Goal: Task Accomplishment & Management: Use online tool/utility

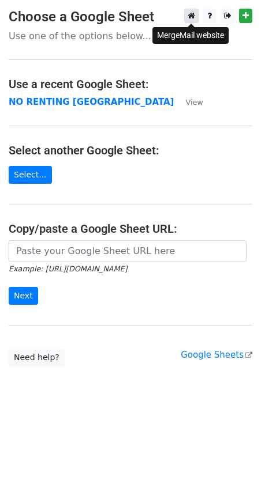
click at [193, 15] on icon at bounding box center [190, 16] width 7 height 8
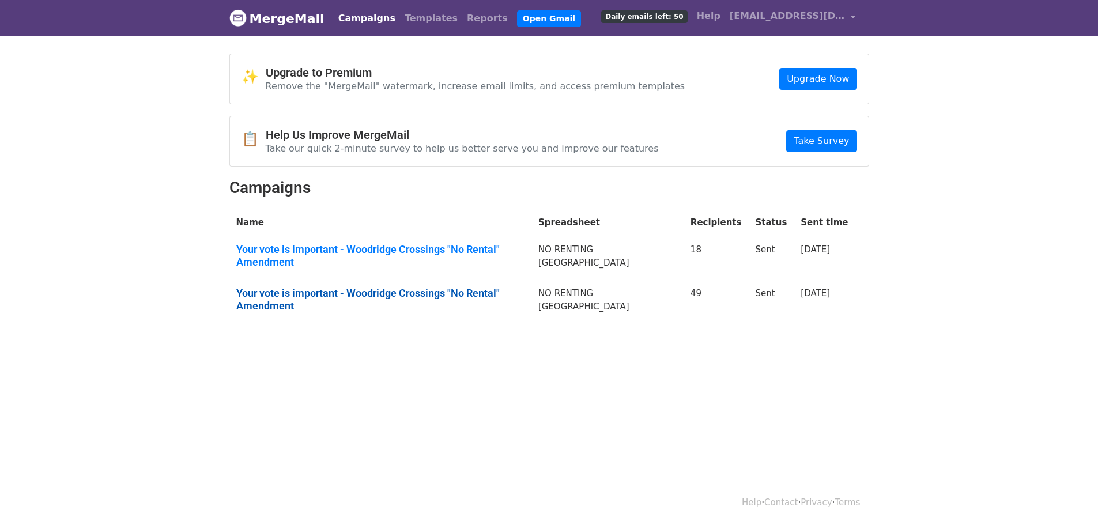
click at [312, 292] on link "Your vote is important - Woodridge Crossings "No Rental" Amendment" at bounding box center [380, 299] width 288 height 25
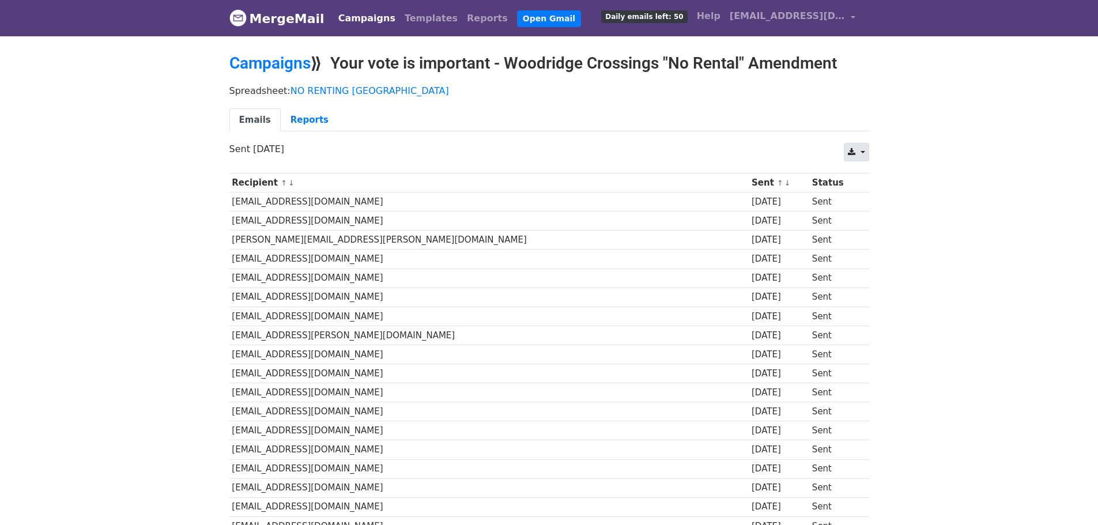
click at [855, 154] on icon at bounding box center [851, 152] width 7 height 8
click at [768, 141] on div "Spreadsheet: NO RENTING Woodridge Crossing2 Emails Reports" at bounding box center [549, 111] width 657 height 65
click at [295, 121] on link "Reports" at bounding box center [310, 120] width 58 height 24
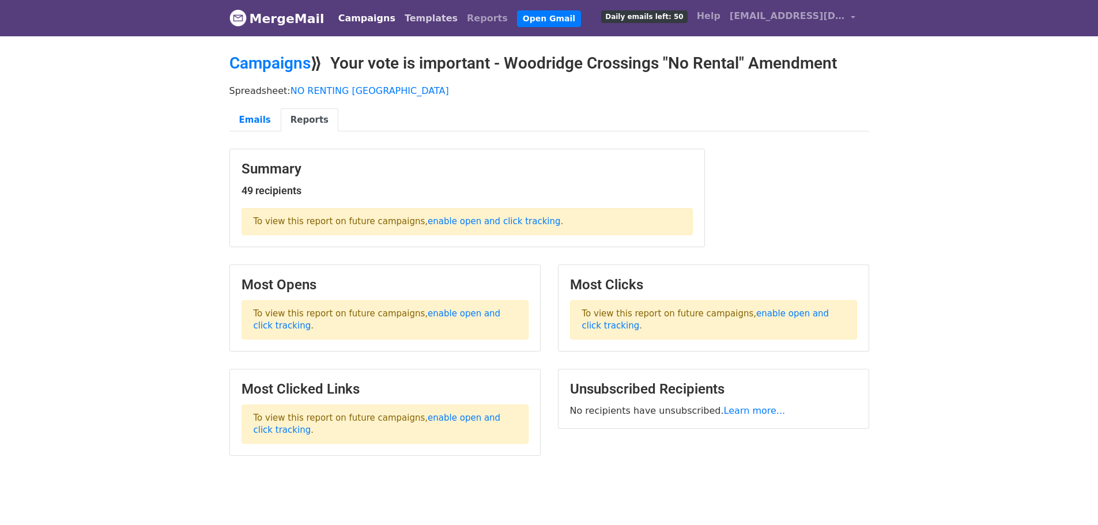
click at [402, 15] on link "Templates" at bounding box center [431, 18] width 62 height 23
